Goal: Check status: Check status

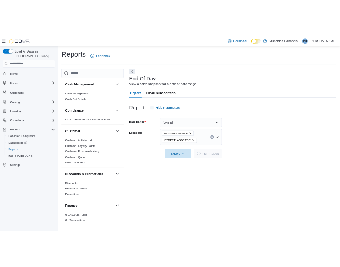
scroll to position [16, 0]
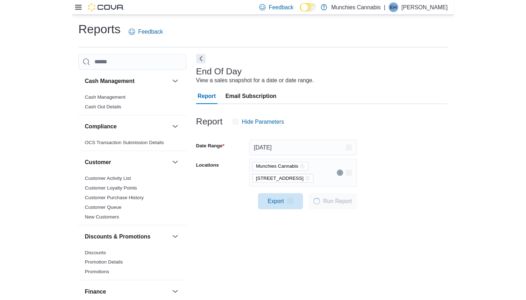
scroll to position [16, 0]
